Goal: Task Accomplishment & Management: Use online tool/utility

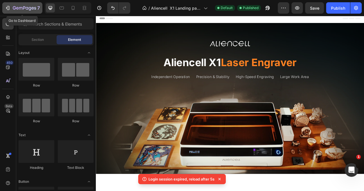
click at [11, 6] on div "7" at bounding box center [22, 8] width 35 height 7
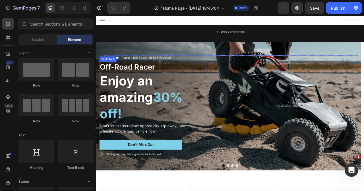
click at [139, 96] on h2 "Enjoy an amazing 30% off!" at bounding box center [168, 120] width 136 height 64
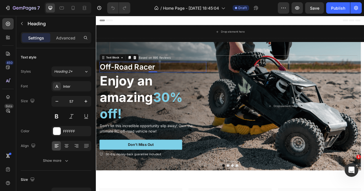
click at [174, 85] on p "Off-Road Racer" at bounding box center [168, 81] width 135 height 12
click at [179, 72] on div "Rated 4.5/5 Based on 895 Reviews" at bounding box center [159, 69] width 63 height 6
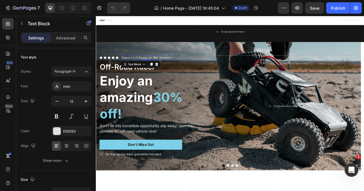
drag, startPoint x: 174, startPoint y: 77, endPoint x: 151, endPoint y: 80, distance: 23.7
click at [174, 77] on icon at bounding box center [173, 77] width 5 height 5
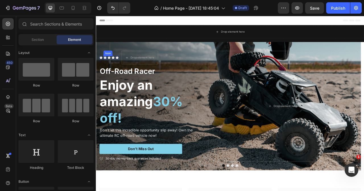
click at [108, 67] on icon at bounding box center [107, 69] width 4 height 4
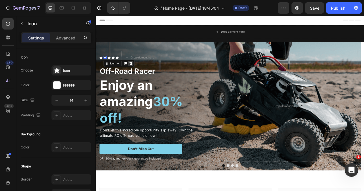
click at [142, 79] on div at bounding box center [140, 76] width 7 height 7
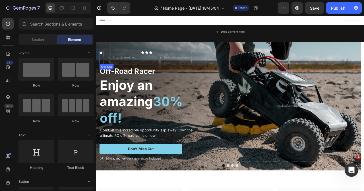
click at [158, 67] on div "Icon" at bounding box center [160, 69] width 4 height 17
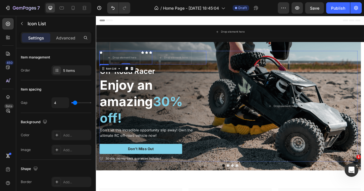
click at [228, 63] on div "Icon Drop element here Icon Icon Icon Icon List 0 Drop element here Row" at bounding box center [168, 69] width 136 height 17
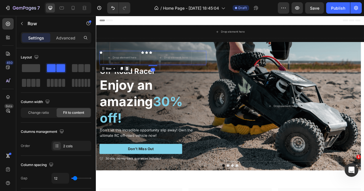
click at [137, 82] on div at bounding box center [135, 83] width 7 height 7
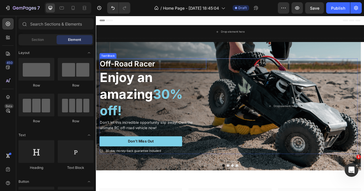
click at [136, 80] on p "Off-Road Racer" at bounding box center [168, 77] width 135 height 12
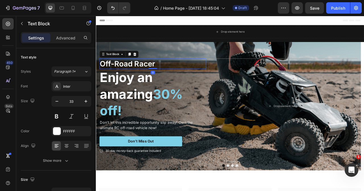
click at [174, 80] on p "Off-Road Racer" at bounding box center [168, 77] width 135 height 12
click at [178, 77] on p "Off-Road Racer" at bounding box center [168, 77] width 135 height 12
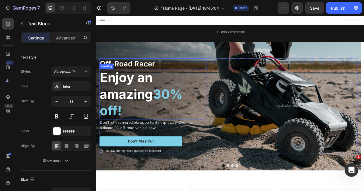
click at [155, 120] on h2 "Enjoy an amazing 30% off!" at bounding box center [168, 116] width 136 height 64
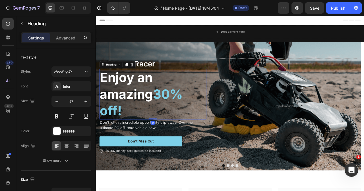
click at [155, 119] on h2 "Enjoy an amazing 30% off!" at bounding box center [168, 116] width 136 height 64
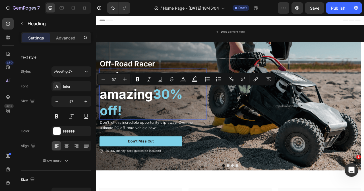
click at [130, 138] on p "Enjoy an amazing 30% off!" at bounding box center [168, 115] width 135 height 63
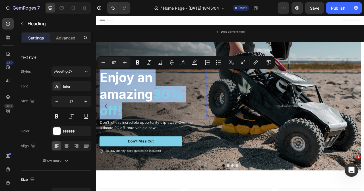
drag, startPoint x: 130, startPoint y: 137, endPoint x: 102, endPoint y: 90, distance: 54.1
click at [102, 90] on p "Enjoy an amazing 30% off!" at bounding box center [168, 115] width 135 height 63
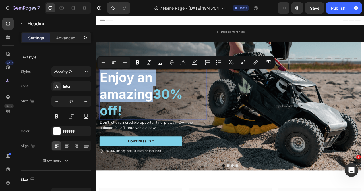
click at [137, 142] on p "Enjoy an amazing 30% off!" at bounding box center [168, 115] width 135 height 63
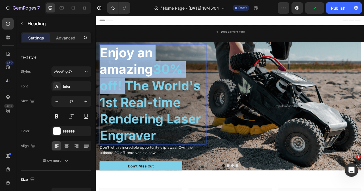
drag, startPoint x: 135, startPoint y: 106, endPoint x: 100, endPoint y: 57, distance: 59.8
click at [100, 57] on div "Off-Road Racer Text Block Enjoy an amazing 30% off! The World's 1st Real-time R…" at bounding box center [264, 131] width 337 height 203
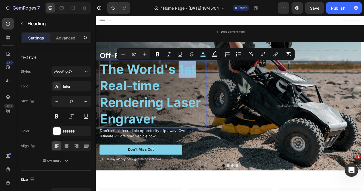
drag, startPoint x: 200, startPoint y: 84, endPoint x: 222, endPoint y: 88, distance: 22.3
click at [222, 88] on span "The World's 1st Real-time Rendering Laser Engraver" at bounding box center [165, 115] width 129 height 83
click at [202, 56] on rect "Editor contextual toolbar" at bounding box center [202, 56] width 5 height 1
type input "7DD0E8"
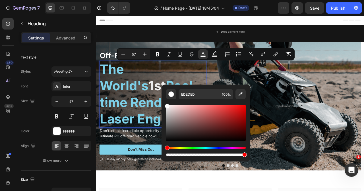
type input "FFFFFF"
drag, startPoint x: 204, startPoint y: 111, endPoint x: 162, endPoint y: 97, distance: 45.1
click at [162, 97] on div "FFFFFF 100 %" at bounding box center [206, 121] width 89 height 73
click at [225, 85] on p "The World's 1st Real-time Rendering Laser Engraver" at bounding box center [168, 116] width 135 height 84
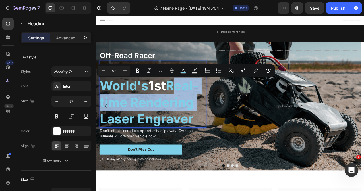
drag, startPoint x: 103, startPoint y: 99, endPoint x: 183, endPoint y: 126, distance: 84.6
click at [183, 126] on span "Real-time Rendering Laser Engraver" at bounding box center [163, 126] width 125 height 62
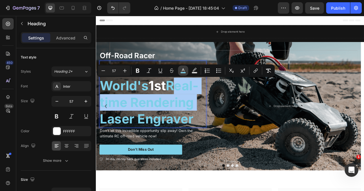
click at [182, 72] on rect "Editor contextual toolbar" at bounding box center [183, 72] width 5 height 1
type input "7DD0E8"
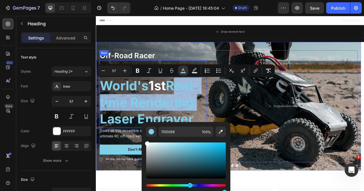
type input "FFFFFF"
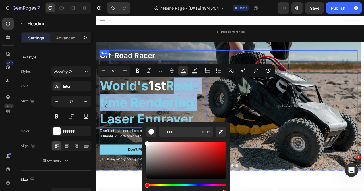
drag, startPoint x: 281, startPoint y: 165, endPoint x: 152, endPoint y: 177, distance: 130.2
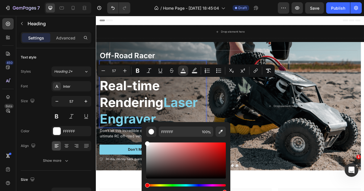
click at [201, 106] on p "The World's 1st Real-time Rendering Laser Engraver" at bounding box center [168, 116] width 135 height 84
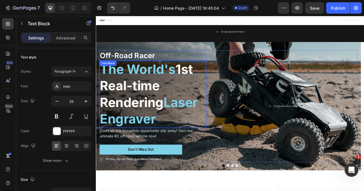
click at [165, 62] on p "Off-Road Racer" at bounding box center [168, 66] width 135 height 12
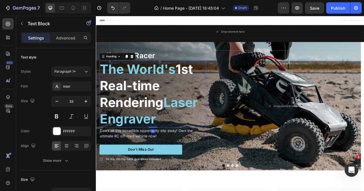
drag, startPoint x: 198, startPoint y: 105, endPoint x: 190, endPoint y: 82, distance: 24.7
click at [198, 105] on p "⁠⁠⁠⁠⁠⁠⁠ The World's 1st Real-time Rendering Laser Engraver" at bounding box center [168, 116] width 135 height 84
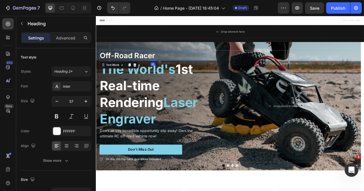
click at [190, 65] on p "Off-Road Racer" at bounding box center [168, 66] width 135 height 12
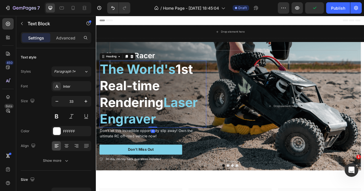
drag, startPoint x: 194, startPoint y: 106, endPoint x: 195, endPoint y: 84, distance: 21.9
click at [195, 106] on p "⁠⁠⁠⁠⁠⁠⁠ The World's 1st Real-time Rendering Laser Engraver" at bounding box center [168, 116] width 135 height 84
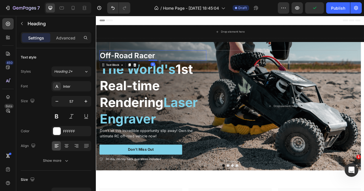
click at [198, 65] on p "Off-Road Racer" at bounding box center [168, 66] width 135 height 12
drag, startPoint x: 145, startPoint y: 79, endPoint x: 149, endPoint y: 80, distance: 4.1
click at [145, 79] on icon at bounding box center [145, 78] width 5 height 5
